Goal: Contribute content

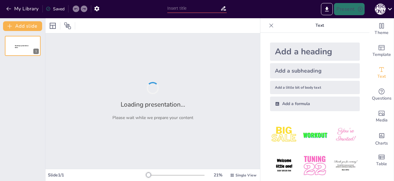
type input "Календарі народів: Як різні культури відзначають час"
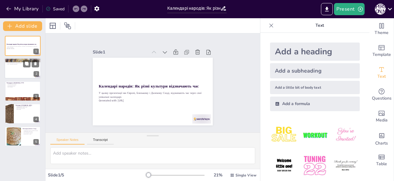
click at [19, 75] on div at bounding box center [23, 68] width 36 height 21
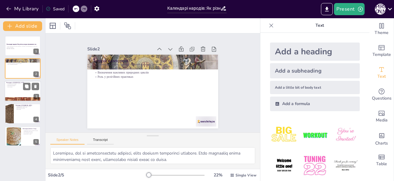
click at [11, 93] on div at bounding box center [23, 91] width 36 height 21
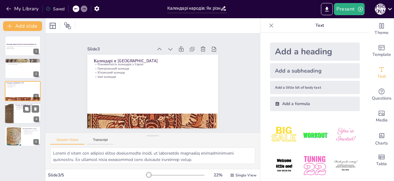
click at [22, 110] on div at bounding box center [23, 113] width 36 height 21
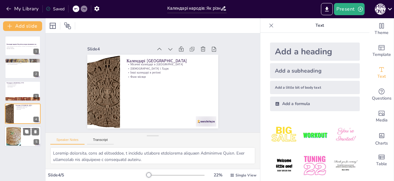
click at [19, 132] on div at bounding box center [13, 136] width 25 height 18
type textarea "Loremipsumd sitamet-consecte adipisci e seddoeiu temporin utlabore Etdolore Mag…"
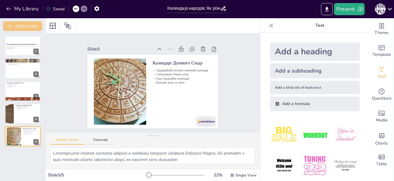
click at [26, 25] on button "Add slide" at bounding box center [22, 26] width 39 height 10
